Goal: Find specific page/section: Find specific page/section

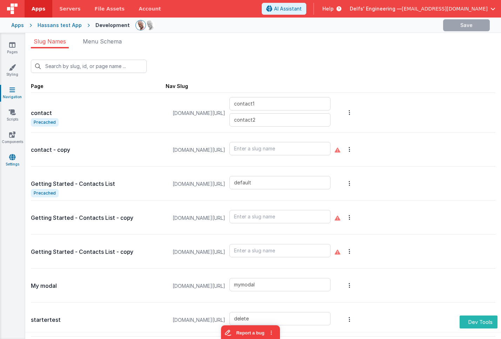
click at [10, 155] on icon at bounding box center [12, 157] width 6 height 7
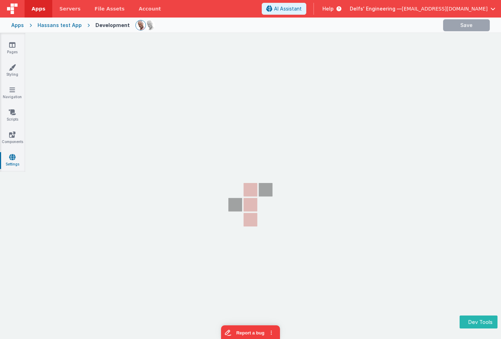
click at [10, 156] on icon at bounding box center [12, 157] width 6 height 7
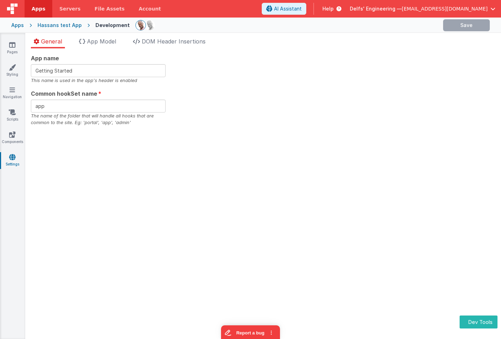
drag, startPoint x: 80, startPoint y: 189, endPoint x: 38, endPoint y: 183, distance: 42.1
click at [80, 189] on div "App name Getting Started This name is used in the app's header is enabled Commo…" at bounding box center [262, 193] width 475 height 291
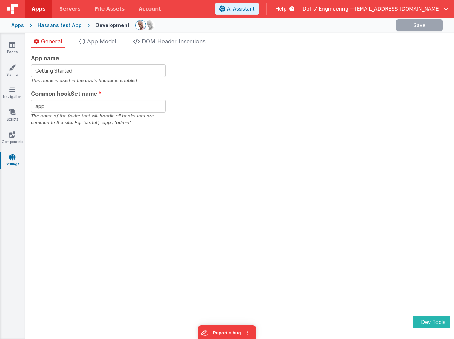
click at [241, 95] on div "App name Getting Started This name is used in the app's header is enabled Commo…" at bounding box center [239, 90] width 417 height 72
